Goal: Check status: Check status

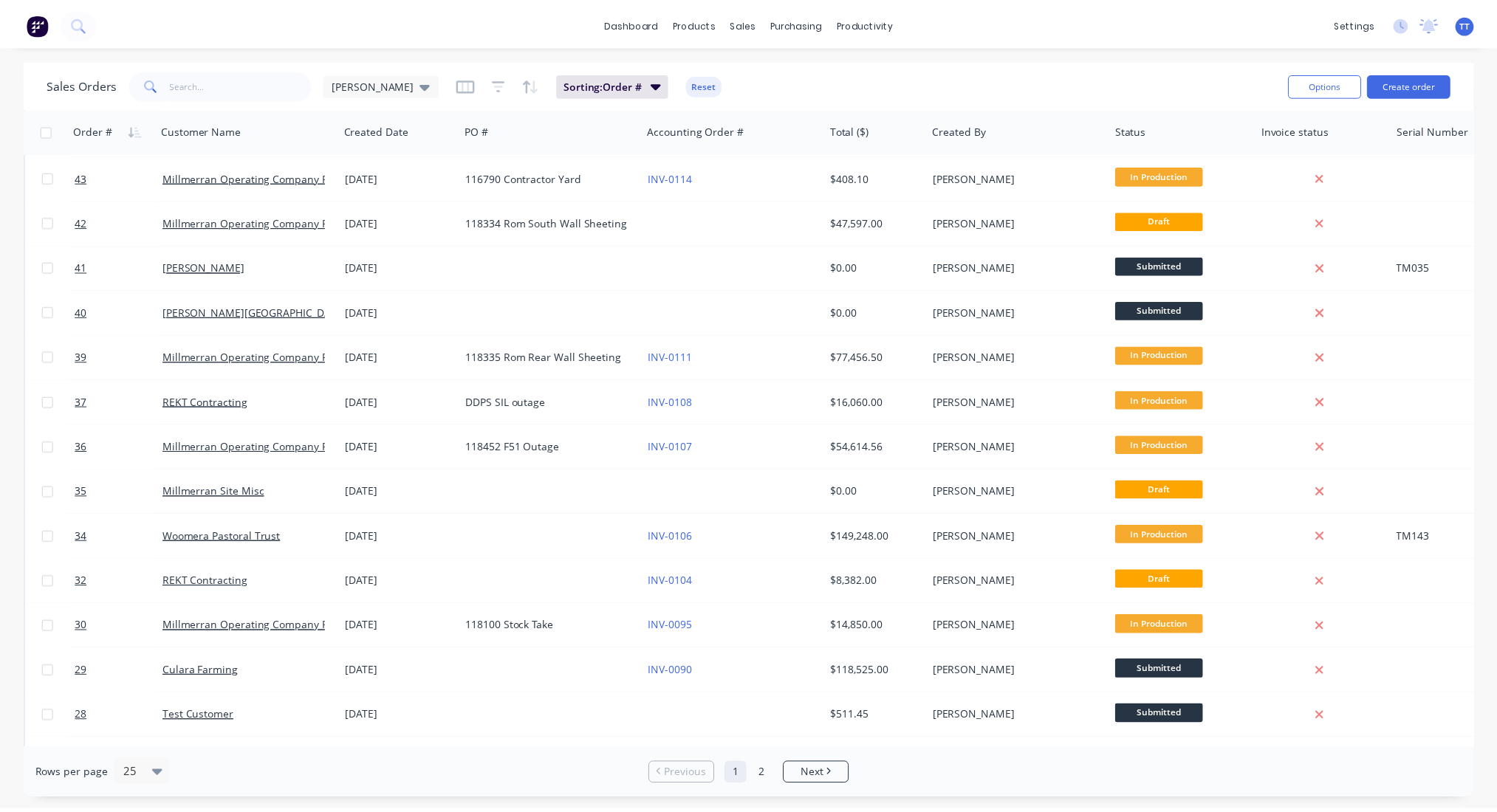
scroll to position [489, 0]
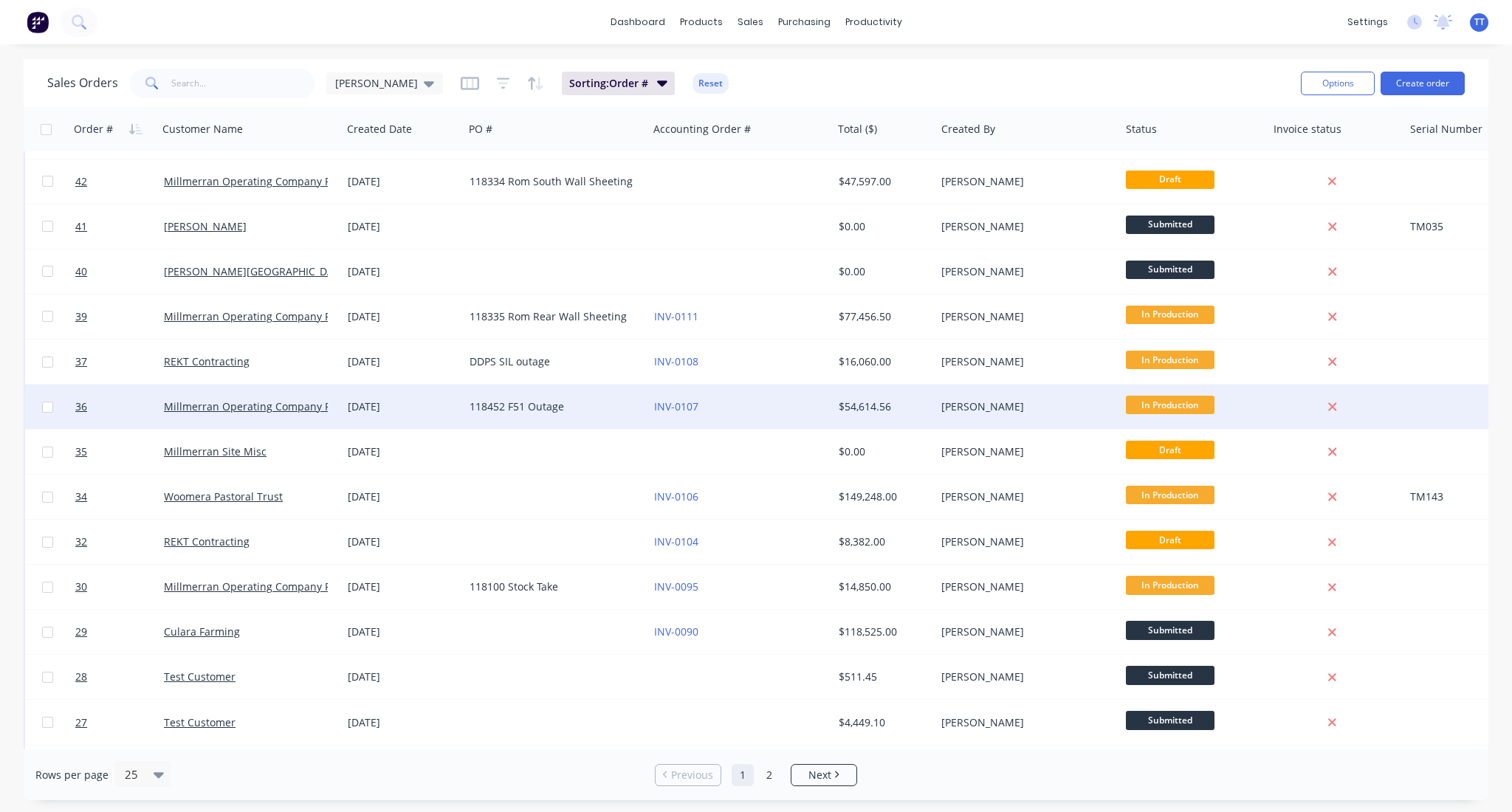
click at [296, 396] on div "Millmerran Operating Company Pty Ltd" at bounding box center [250, 406] width 185 height 44
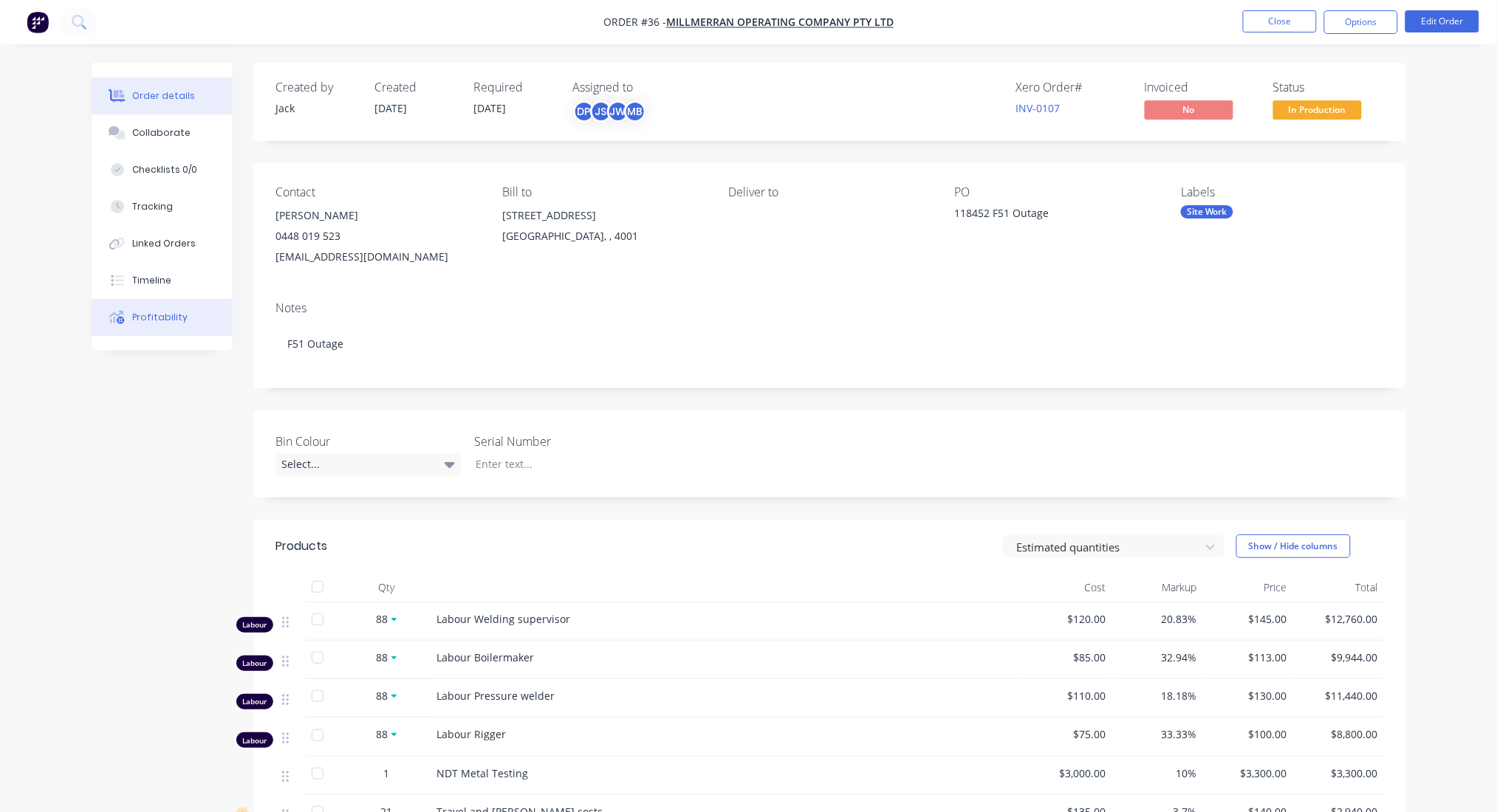
click at [142, 314] on div "Profitability" at bounding box center [160, 317] width 55 height 14
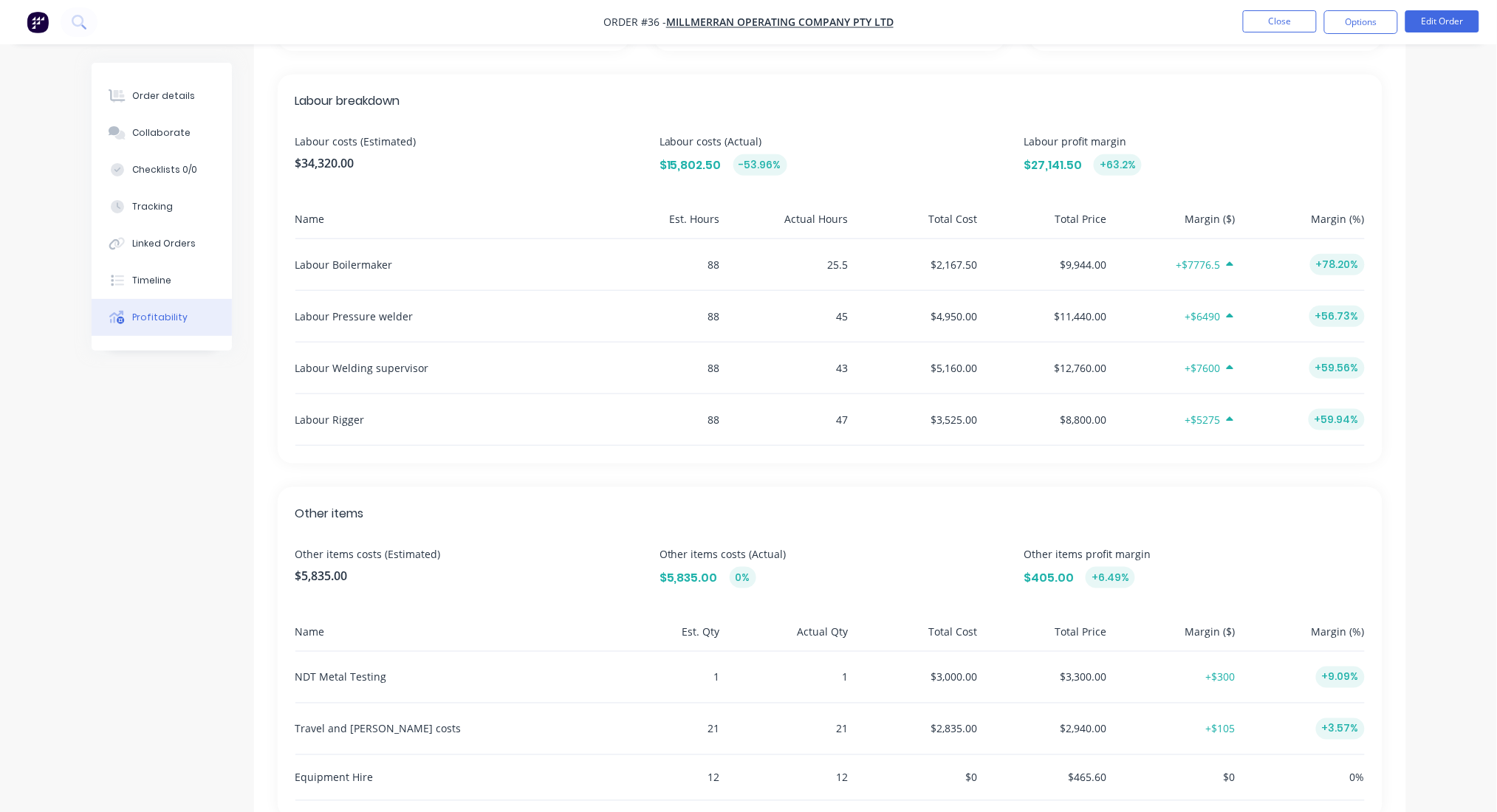
scroll to position [428, 0]
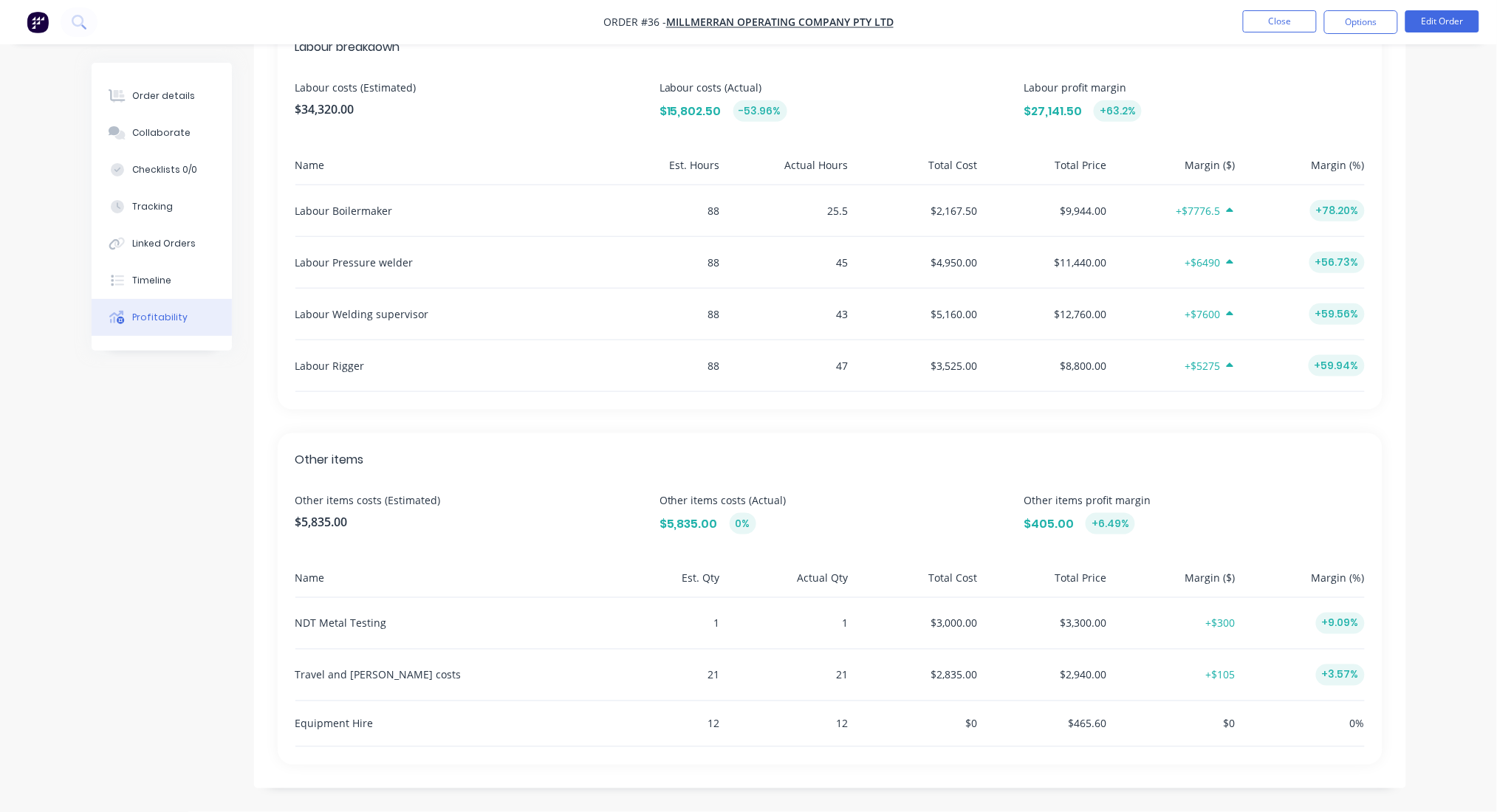
click at [587, 694] on div "Travel and [PERSON_NAME] costs" at bounding box center [443, 675] width 296 height 51
click at [877, 257] on div "$4,950.00" at bounding box center [916, 262] width 123 height 51
click at [881, 355] on div "$3,525.00" at bounding box center [916, 365] width 123 height 51
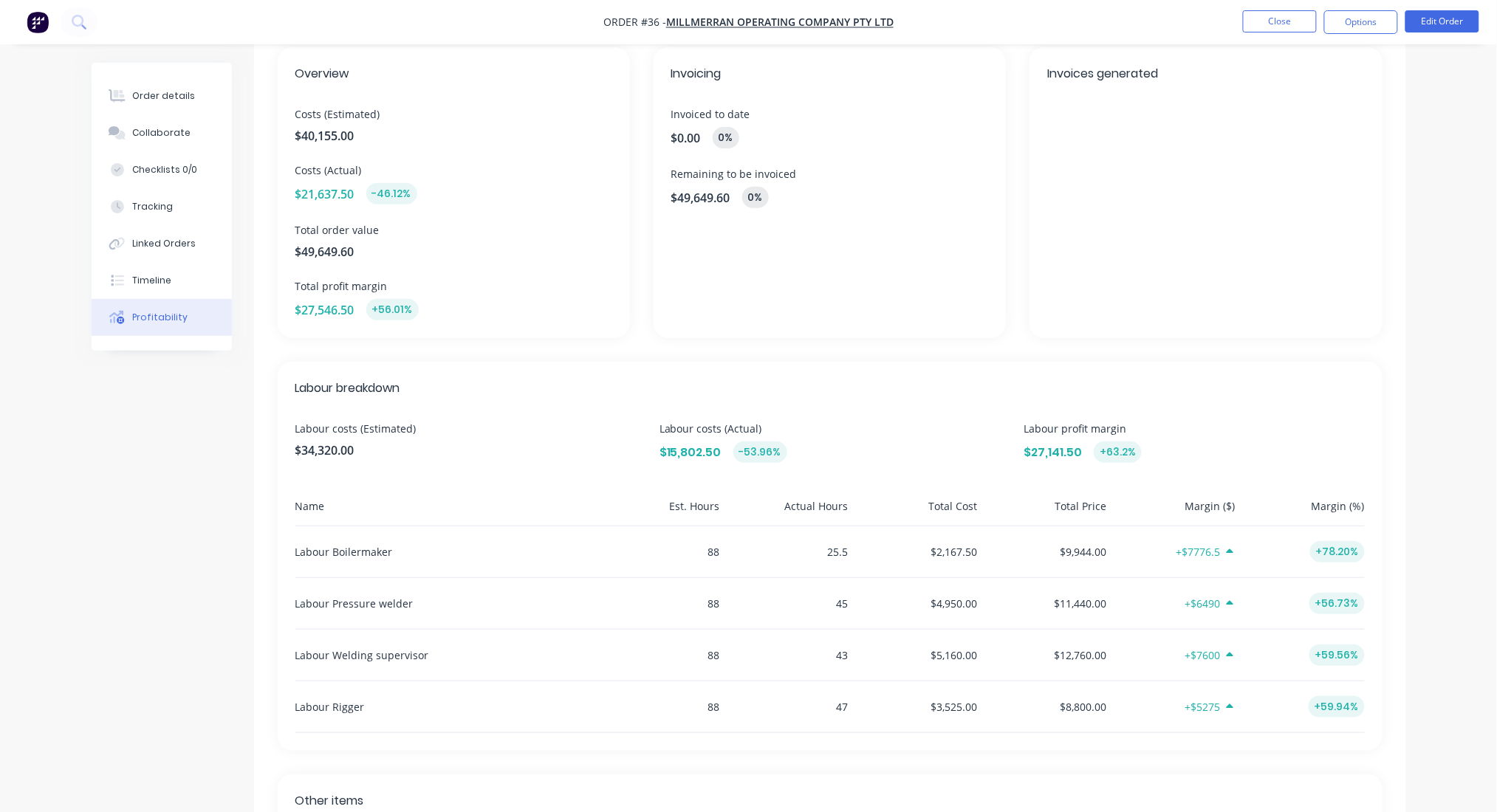
scroll to position [0, 0]
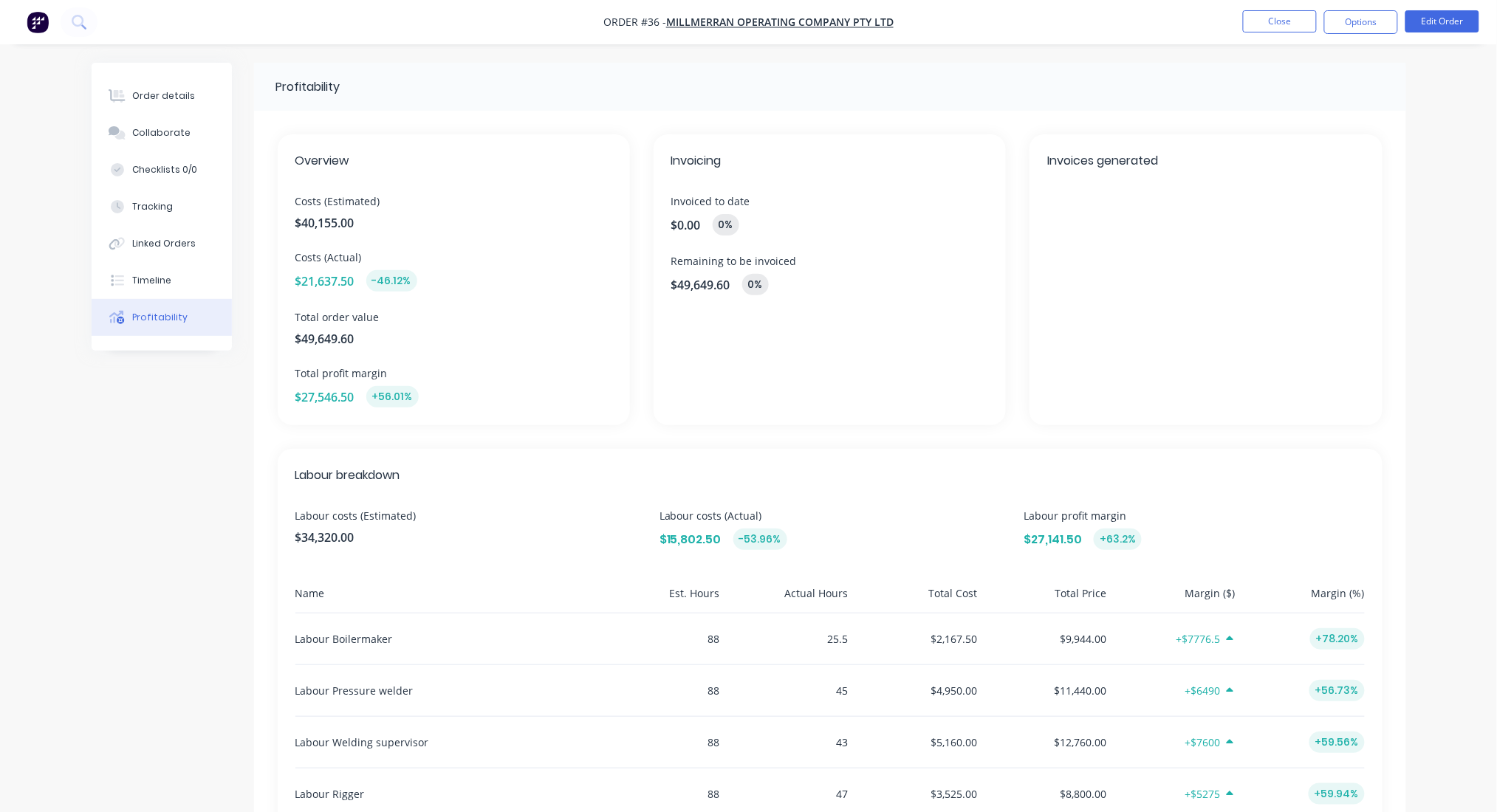
click at [711, 641] on div "88" at bounding box center [658, 639] width 123 height 51
click at [178, 105] on button "Order details" at bounding box center [161, 95] width 141 height 37
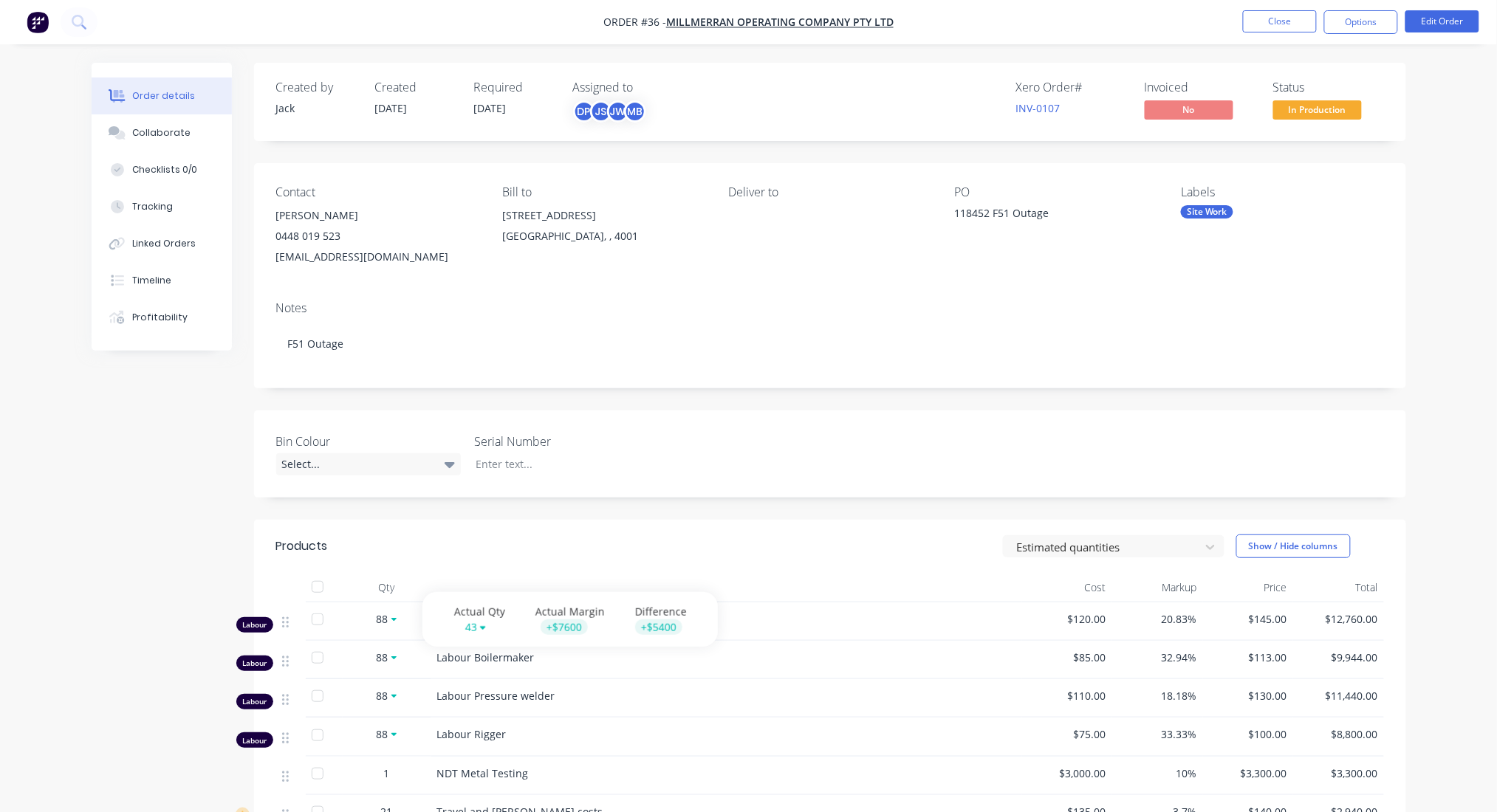
click at [388, 619] on div at bounding box center [393, 618] width 9 height 15
